Goal: Find specific page/section: Find specific page/section

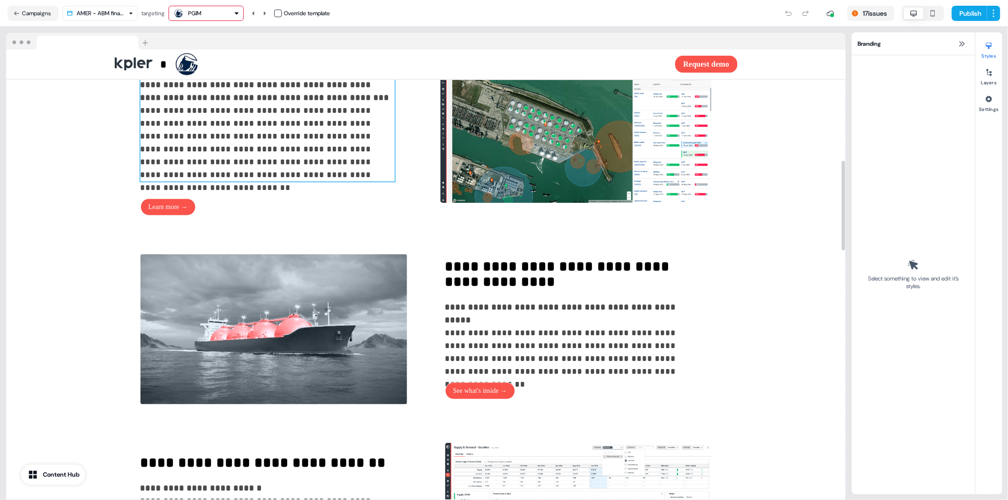
scroll to position [565, 0]
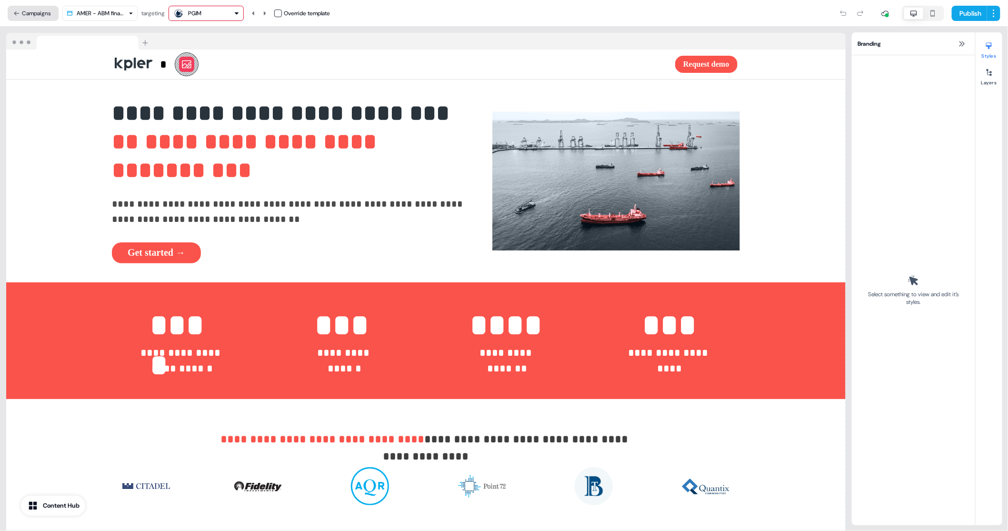
click at [18, 13] on icon at bounding box center [16, 13] width 7 height 7
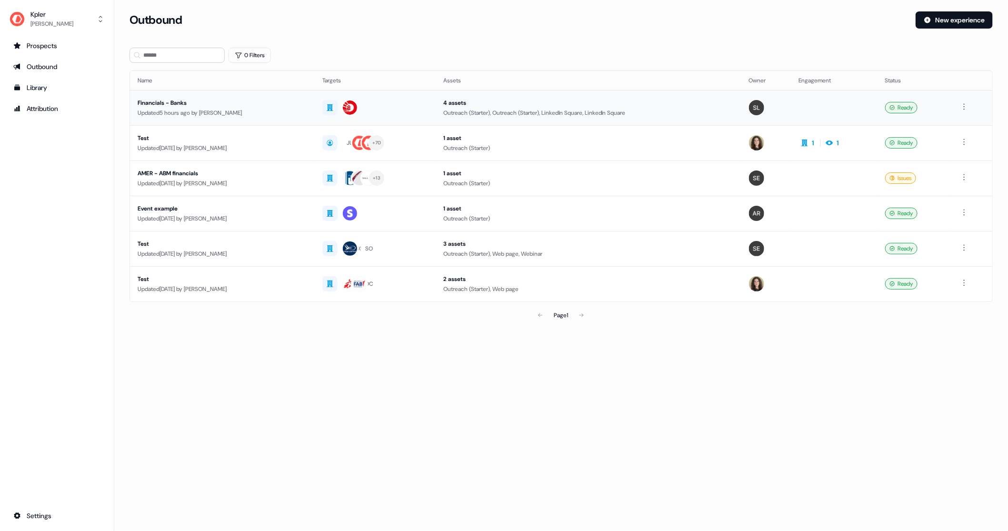
click at [245, 105] on div "Financials - Banks" at bounding box center [222, 103] width 169 height 10
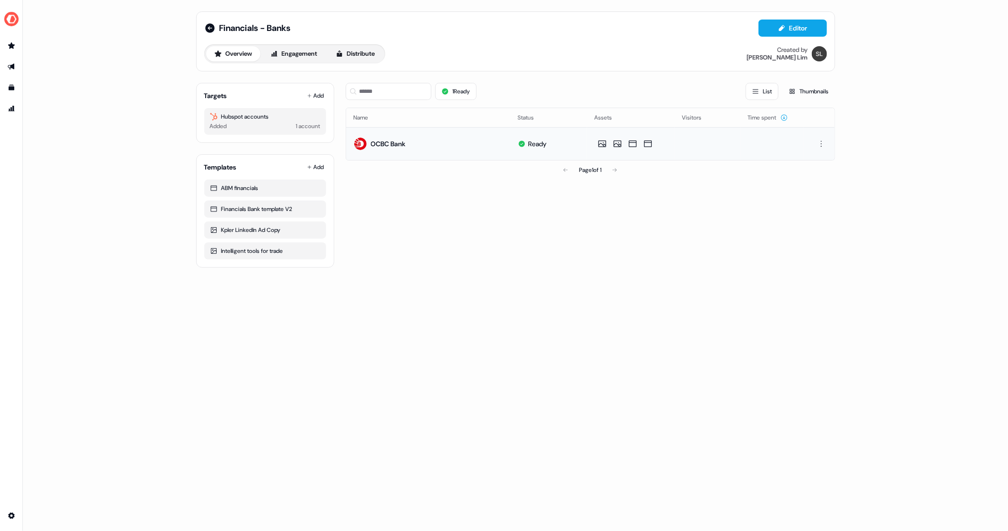
click at [385, 139] on div "OCBC Bank" at bounding box center [388, 144] width 35 height 10
click at [385, 144] on div "OCBC Bank" at bounding box center [388, 144] width 35 height 10
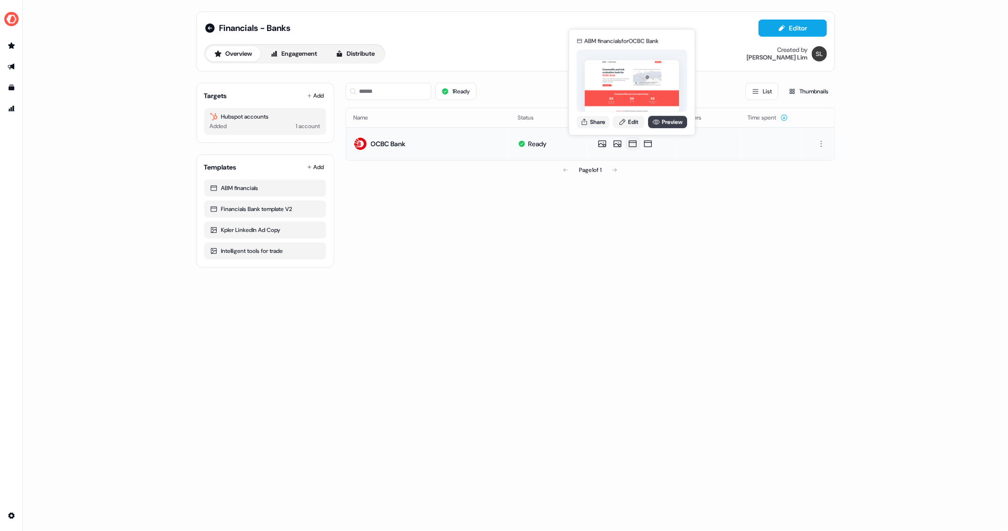
click at [661, 119] on link "Preview" at bounding box center [667, 122] width 39 height 12
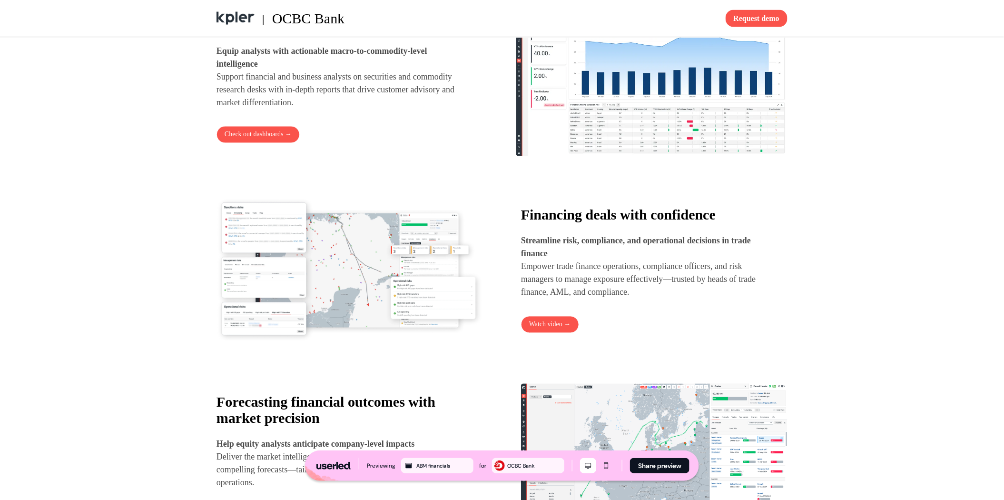
scroll to position [620, 0]
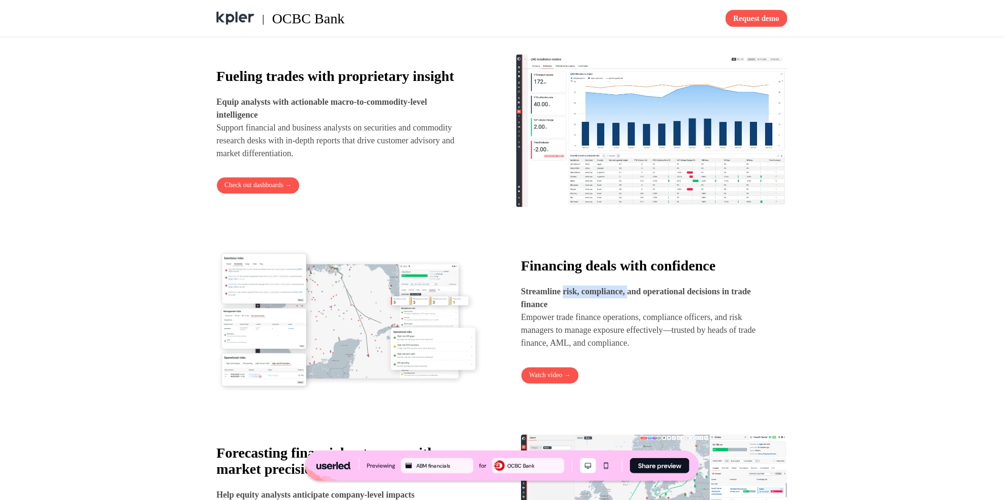
drag, startPoint x: 567, startPoint y: 307, endPoint x: 636, endPoint y: 307, distance: 69.5
click at [636, 307] on strong "Streamline risk, compliance, and operational decisions in trade finance" at bounding box center [636, 298] width 230 height 22
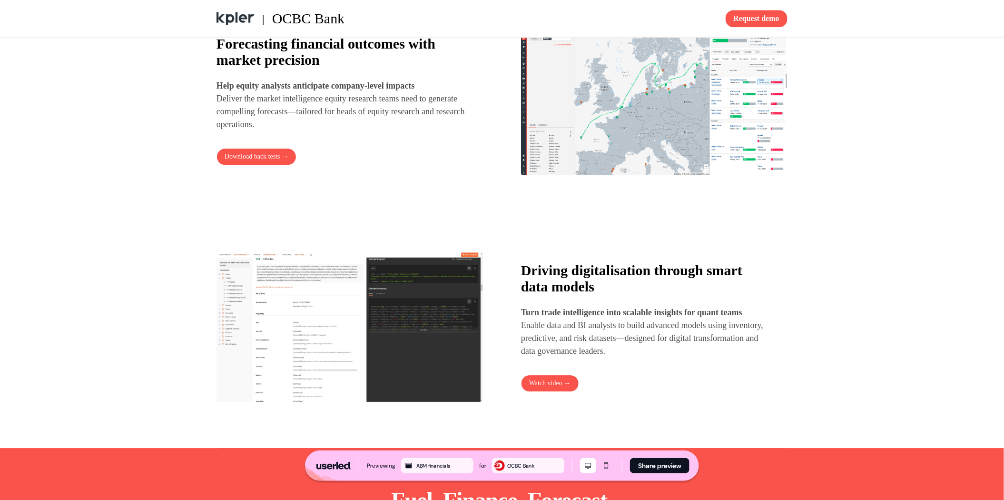
scroll to position [1030, 0]
